Goal: Information Seeking & Learning: Learn about a topic

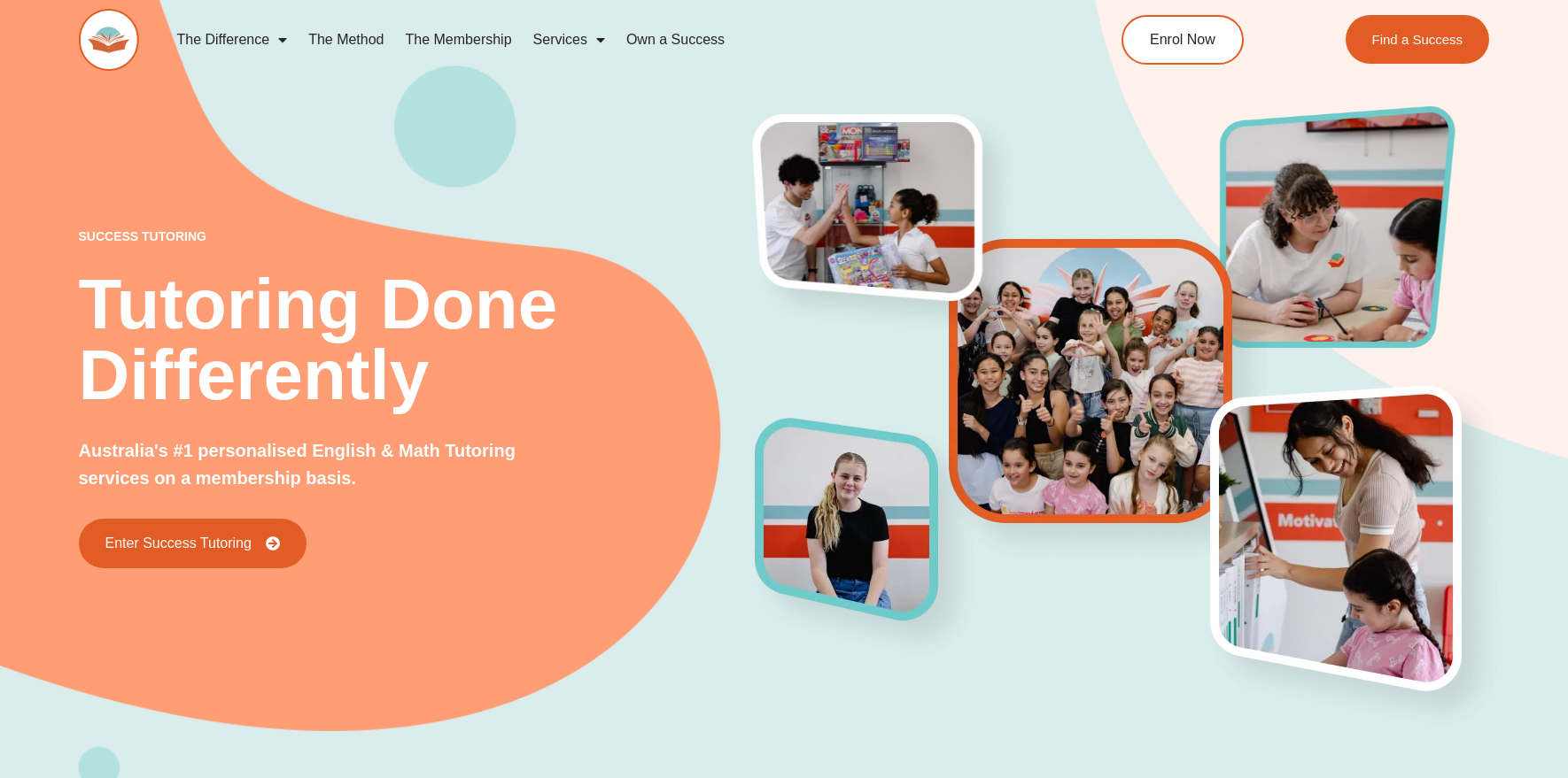
click at [226, 148] on div "success tutoring Tutoring Done Differently Australia's #1 personalised English …" at bounding box center [784, 363] width 1411 height 849
click at [227, 28] on link "The Difference" at bounding box center [231, 40] width 132 height 41
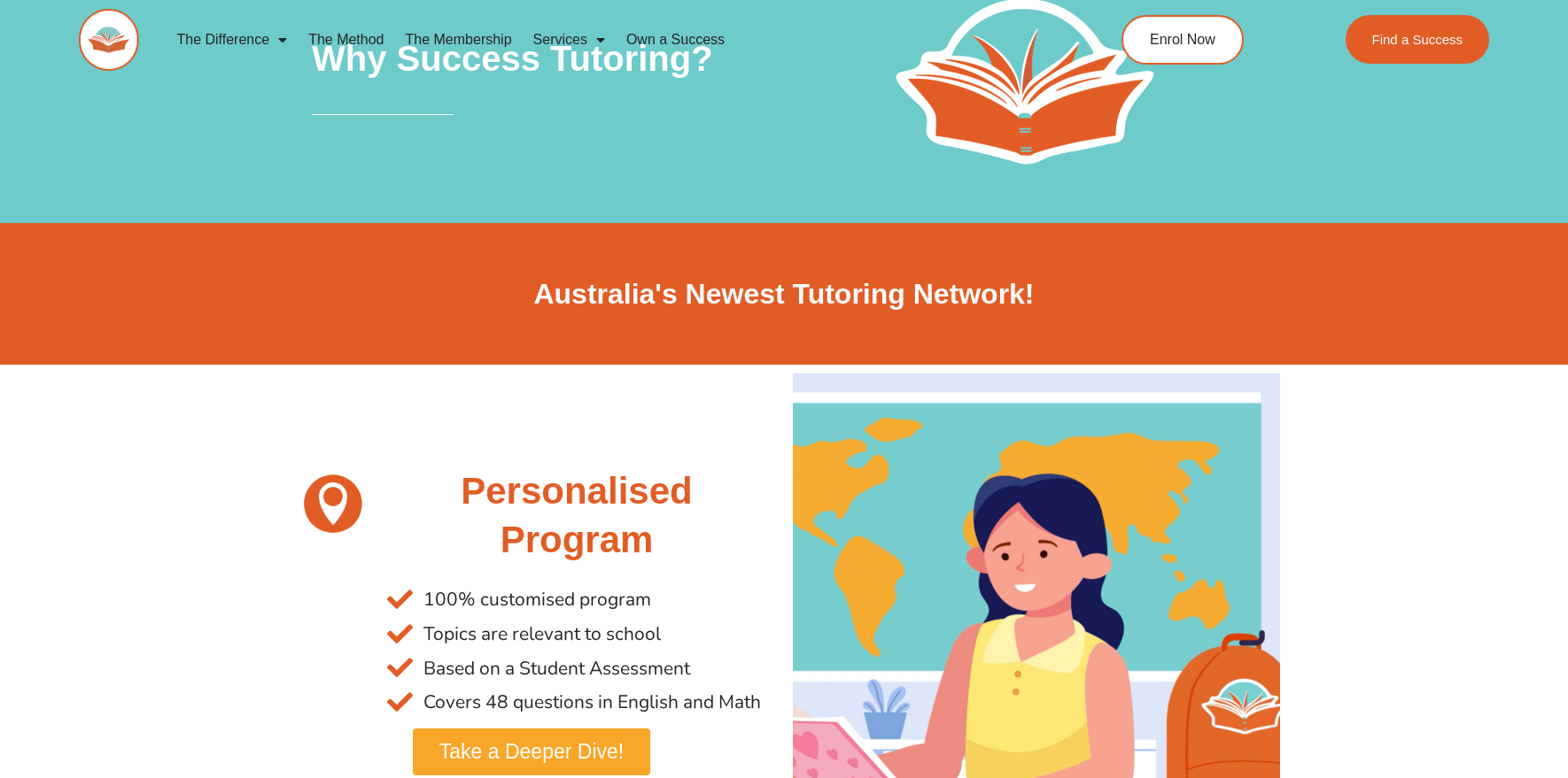
click at [287, 596] on div "Personalised Program 100% customised program Topics are relevant to school Base…" at bounding box center [532, 617] width 505 height 505
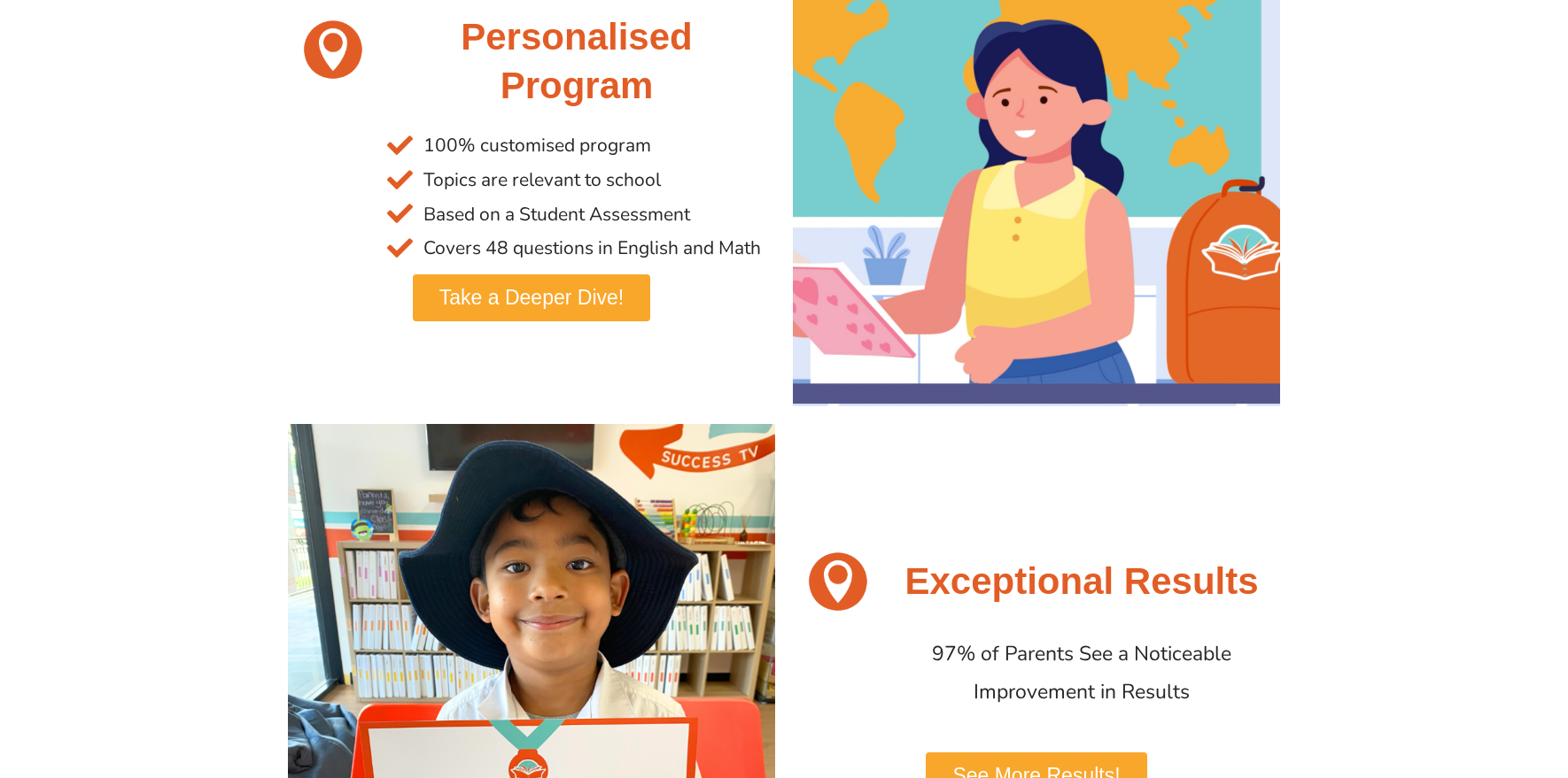
scroll to position [458, 0]
